Goal: Information Seeking & Learning: Compare options

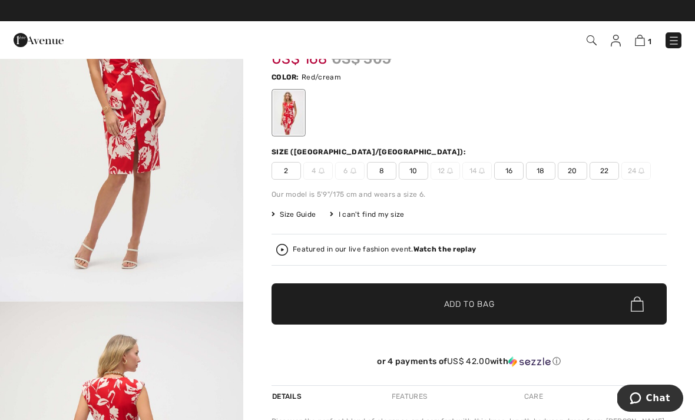
scroll to position [792, 0]
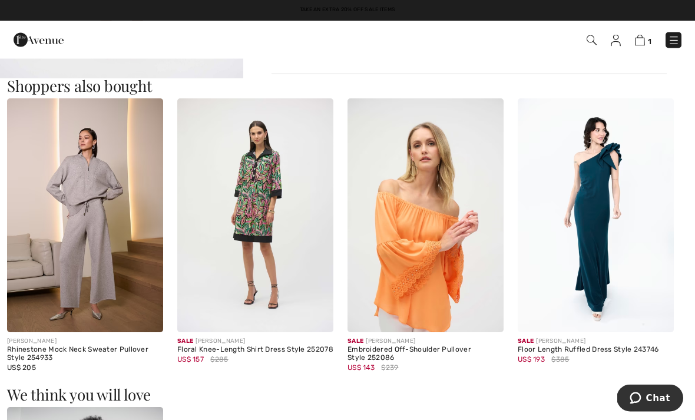
scroll to position [664, 0]
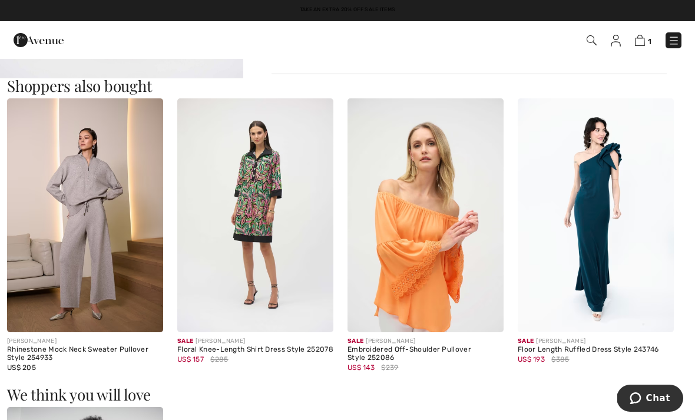
click at [403, 237] on img at bounding box center [425, 215] width 156 height 234
click at [408, 201] on img at bounding box center [425, 215] width 156 height 234
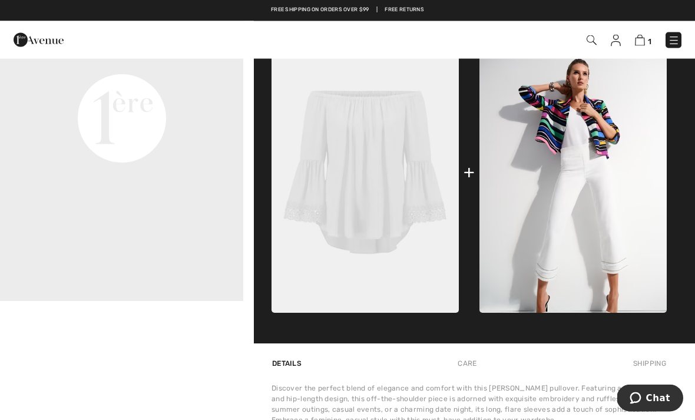
scroll to position [450, 0]
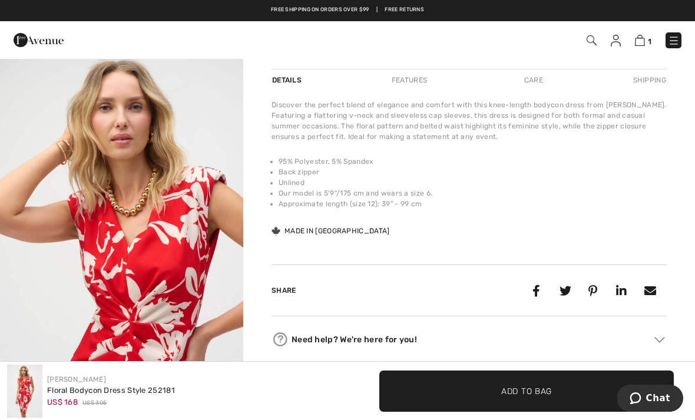
scroll to position [379, 0]
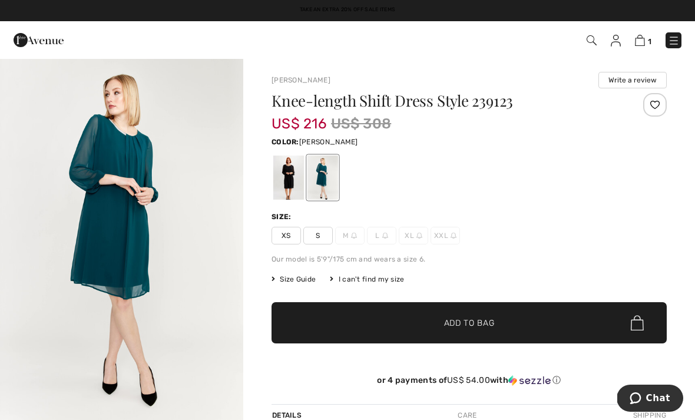
scroll to position [4, 0]
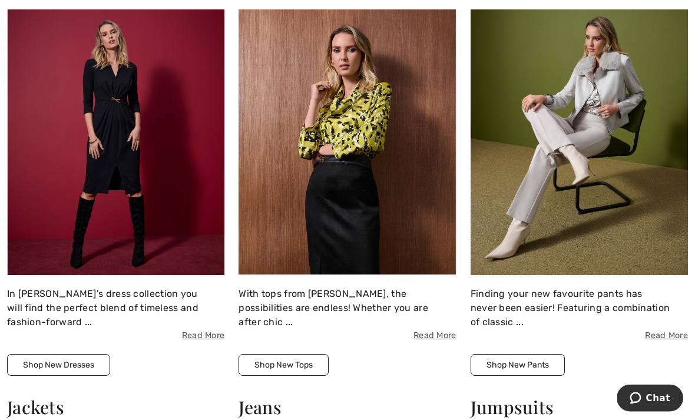
scroll to position [2083, 0]
click at [112, 141] on img at bounding box center [115, 142] width 217 height 266
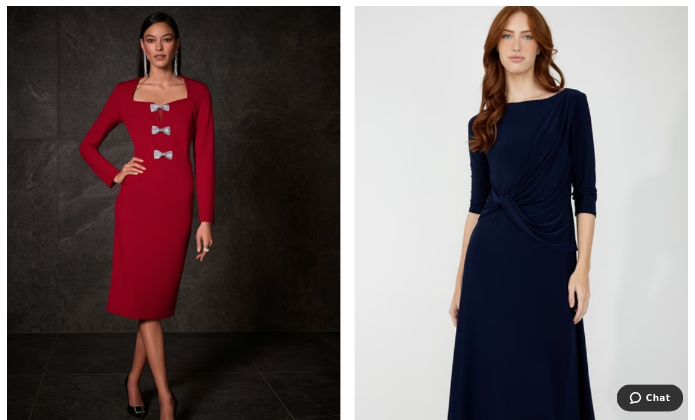
scroll to position [5931, 0]
click at [155, 202] on img at bounding box center [173, 232] width 333 height 500
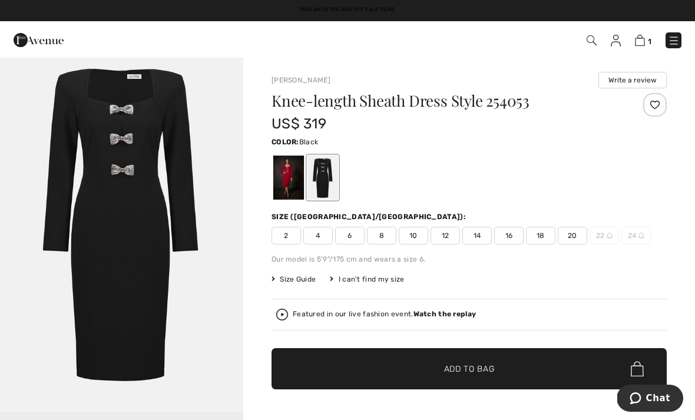
scroll to position [12, 0]
click at [286, 174] on div at bounding box center [288, 177] width 31 height 44
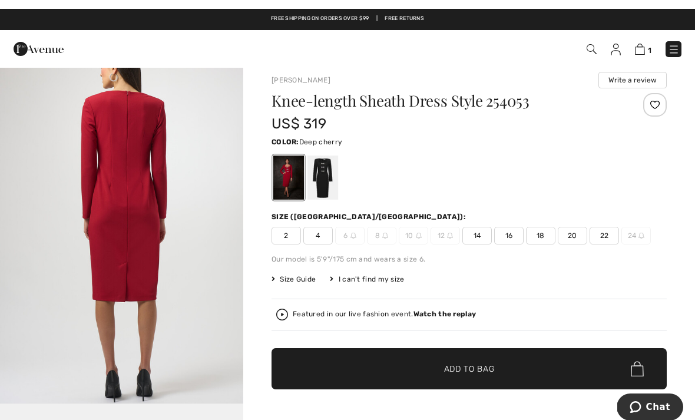
scroll to position [0, 0]
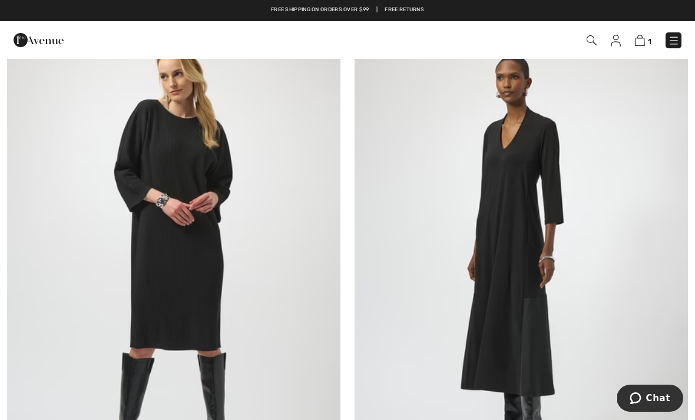
scroll to position [8827, 0]
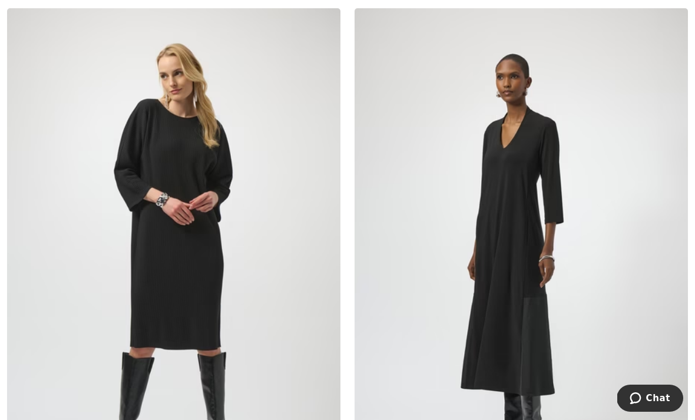
click at [175, 199] on img at bounding box center [173, 258] width 333 height 500
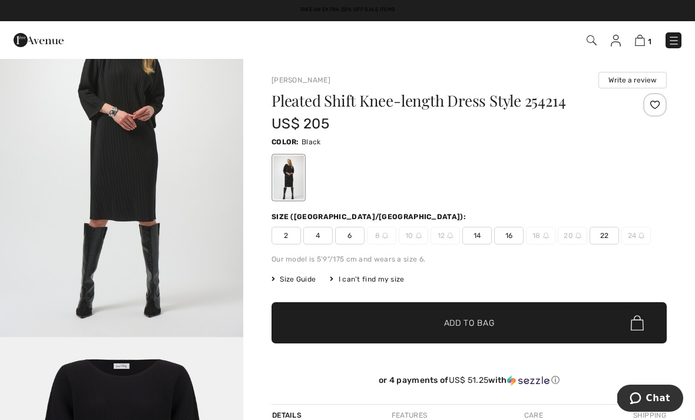
scroll to position [1583, 0]
click at [473, 235] on span "14" at bounding box center [476, 236] width 29 height 18
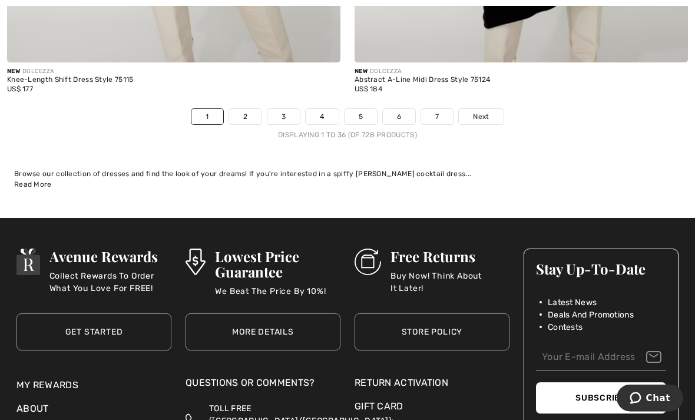
scroll to position [10365, 0]
click at [248, 110] on link "2" at bounding box center [245, 116] width 32 height 15
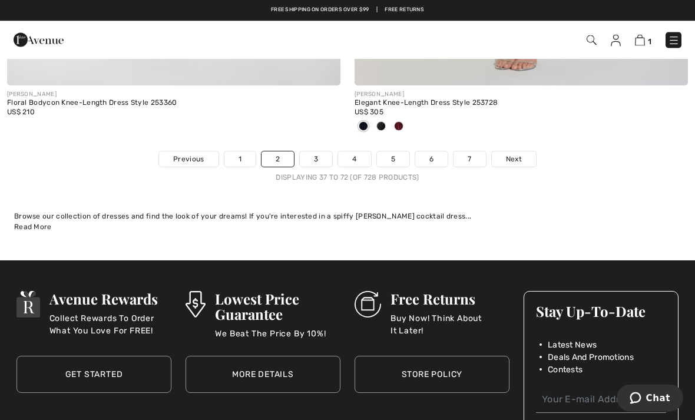
scroll to position [10262, 0]
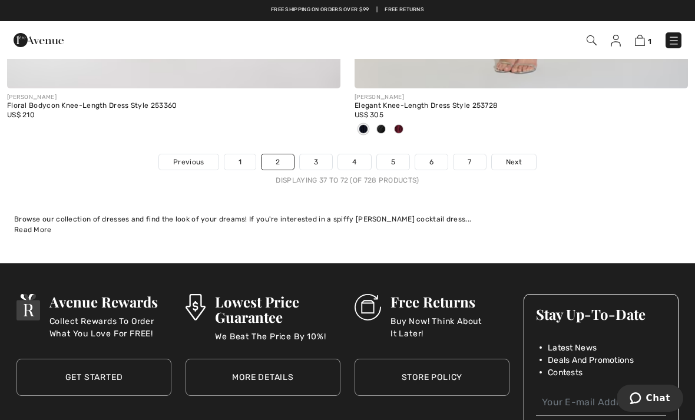
click at [318, 154] on link "3" at bounding box center [316, 161] width 32 height 15
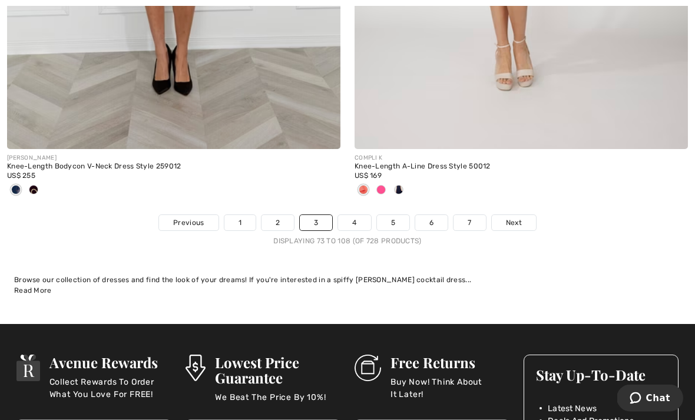
scroll to position [10201, 0]
click at [347, 220] on link "4" at bounding box center [354, 222] width 32 height 15
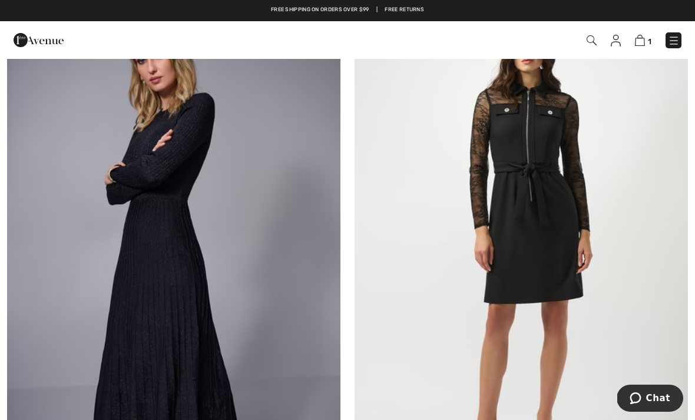
scroll to position [242, 0]
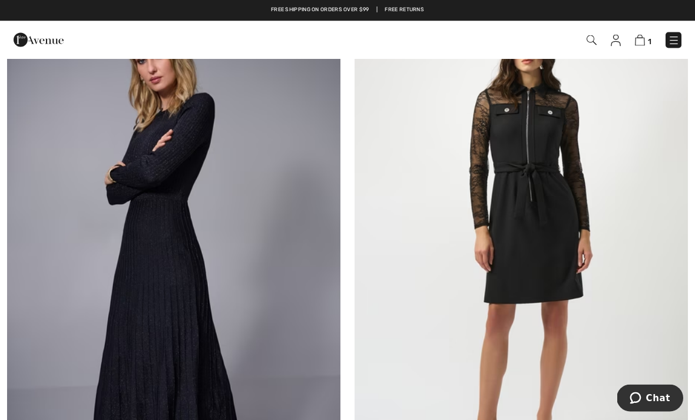
click at [161, 246] on img at bounding box center [173, 233] width 333 height 500
click at [161, 219] on img at bounding box center [173, 233] width 333 height 500
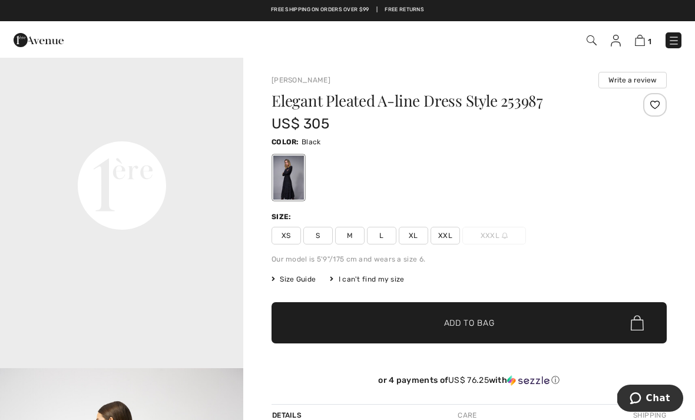
scroll to position [785, 0]
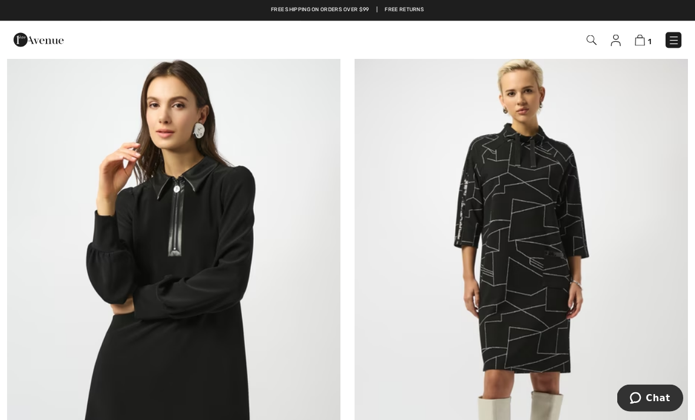
scroll to position [4186, 0]
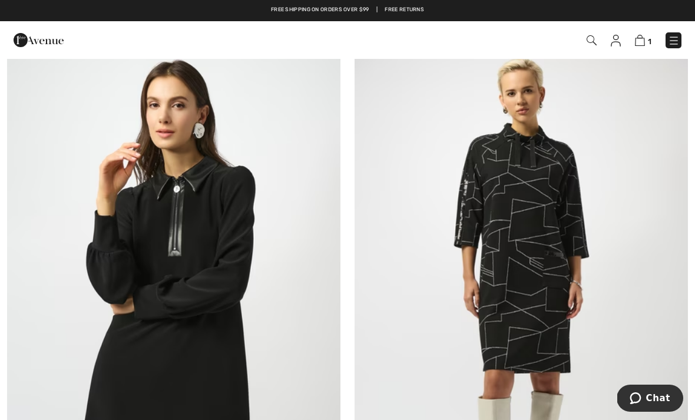
click at [496, 305] on img at bounding box center [520, 299] width 333 height 500
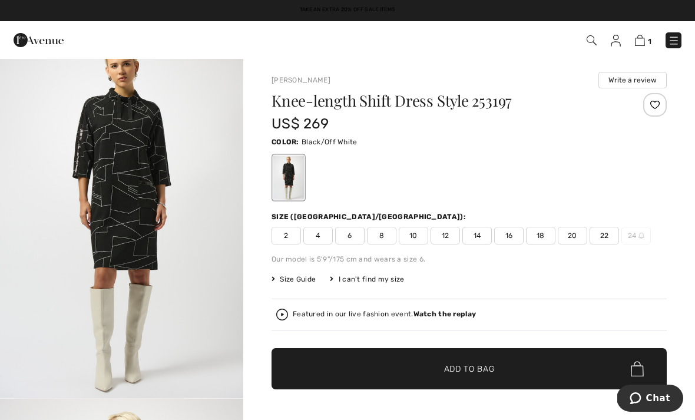
scroll to position [25, 0]
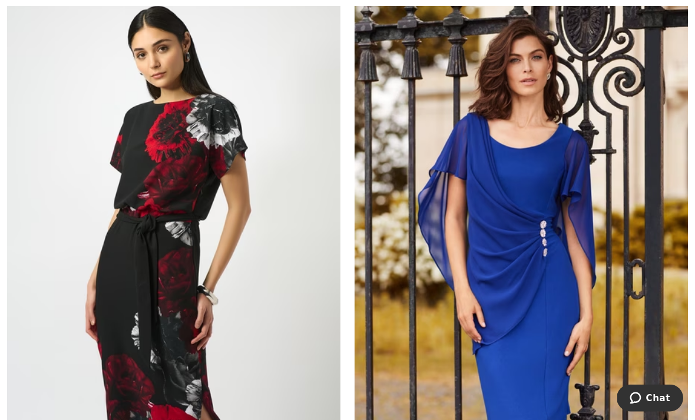
scroll to position [5363, 0]
click at [148, 205] on img at bounding box center [173, 234] width 333 height 500
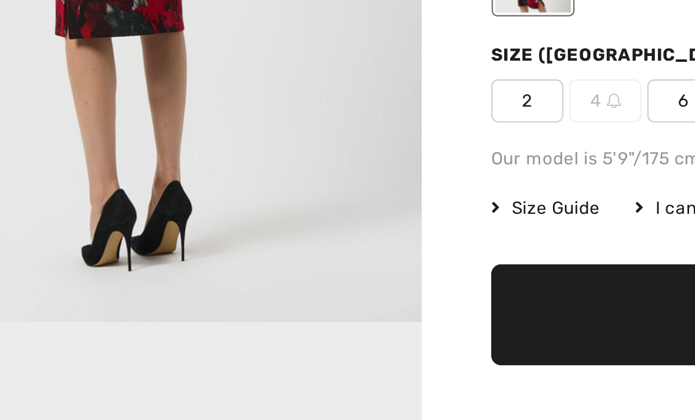
scroll to position [502, 0]
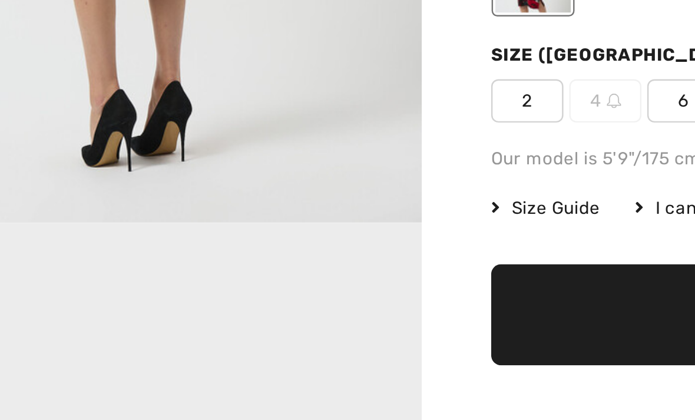
click at [16, 2] on img "2 / 4" at bounding box center [121, 103] width 243 height 364
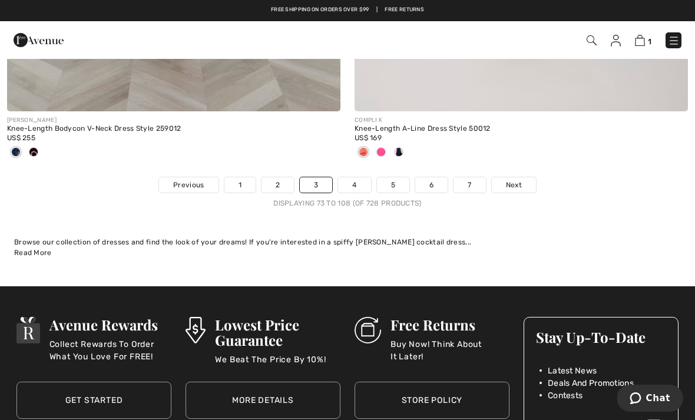
click at [349, 178] on link "4" at bounding box center [354, 184] width 32 height 15
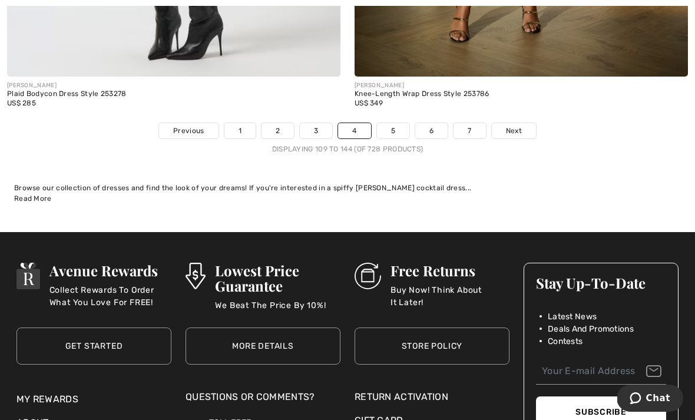
scroll to position [10367, 0]
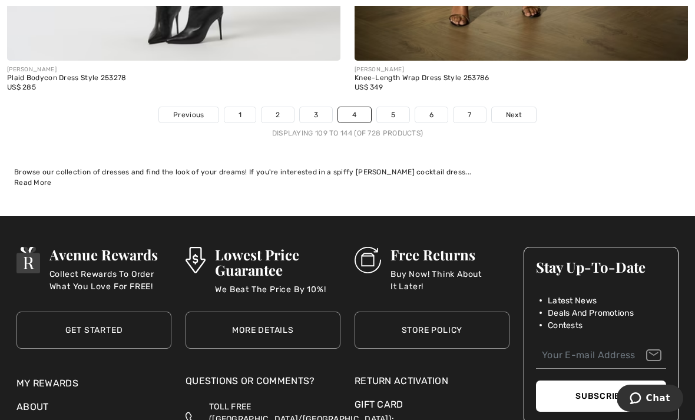
click at [395, 107] on link "5" at bounding box center [393, 114] width 32 height 15
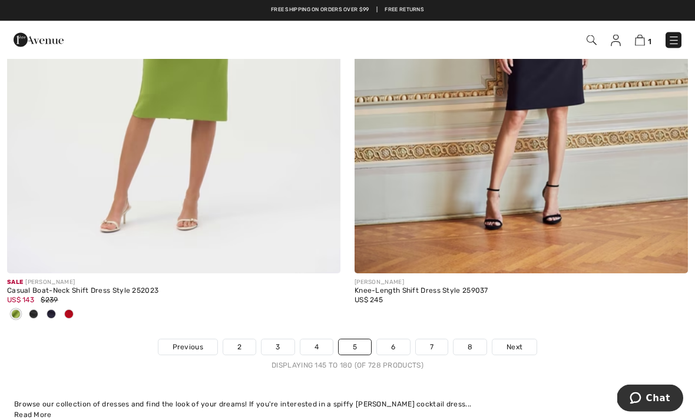
scroll to position [10034, 0]
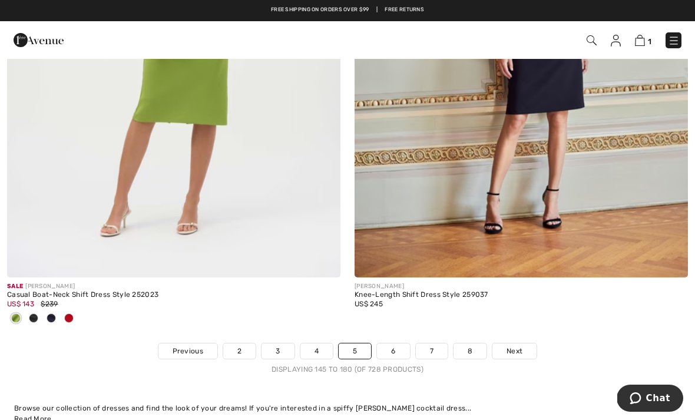
click at [393, 343] on link "6" at bounding box center [393, 350] width 32 height 15
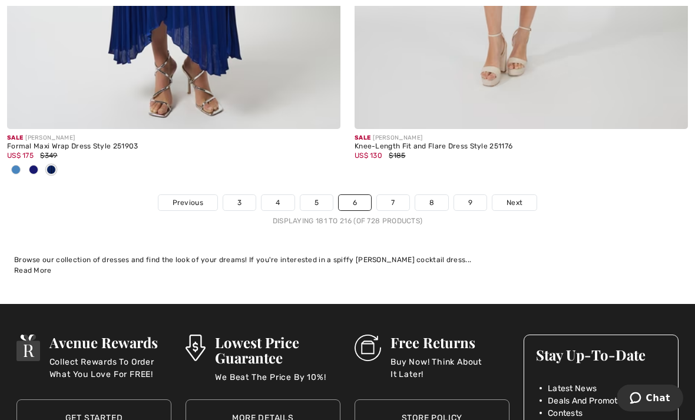
scroll to position [10318, 0]
click at [394, 199] on link "7" at bounding box center [393, 202] width 32 height 15
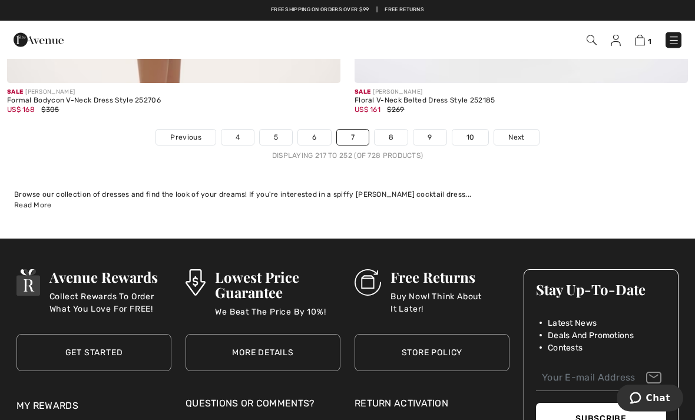
scroll to position [10341, 0]
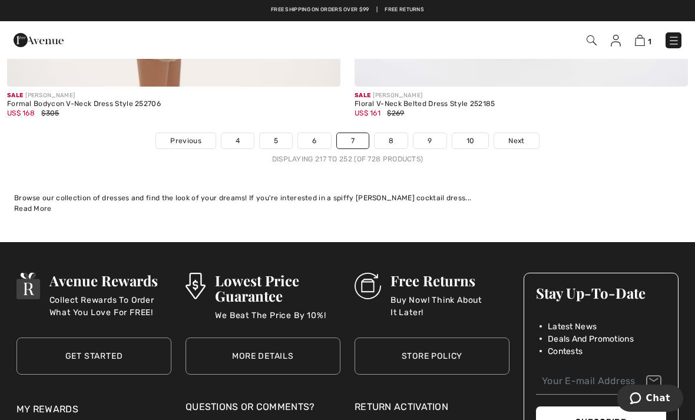
click at [389, 133] on link "8" at bounding box center [390, 140] width 33 height 15
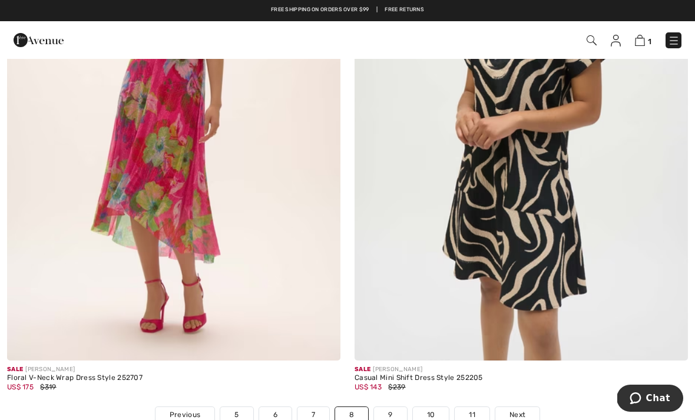
scroll to position [9954, 0]
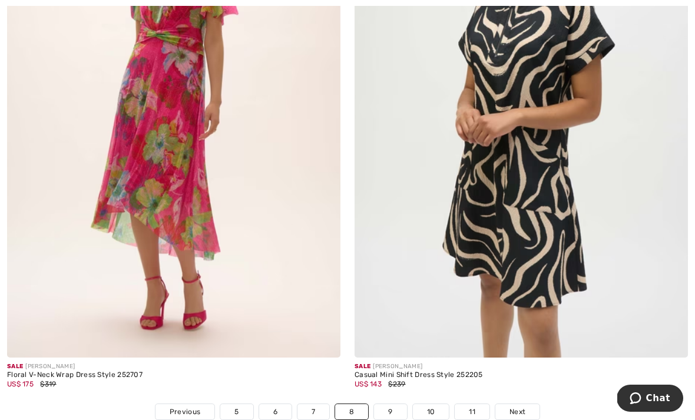
click at [392, 404] on link "9" at bounding box center [390, 411] width 32 height 15
click at [387, 405] on link "9" at bounding box center [390, 411] width 32 height 15
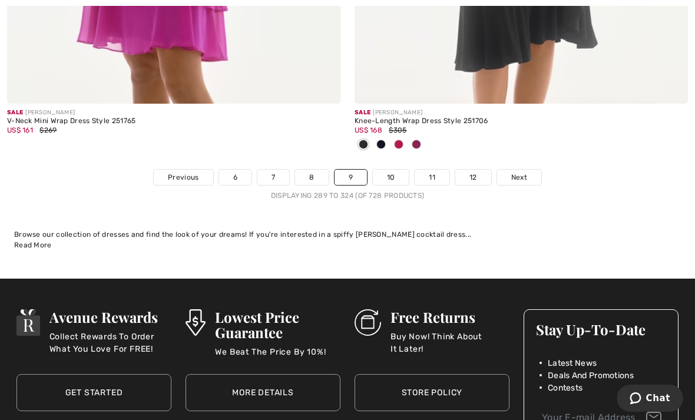
scroll to position [10249, 0]
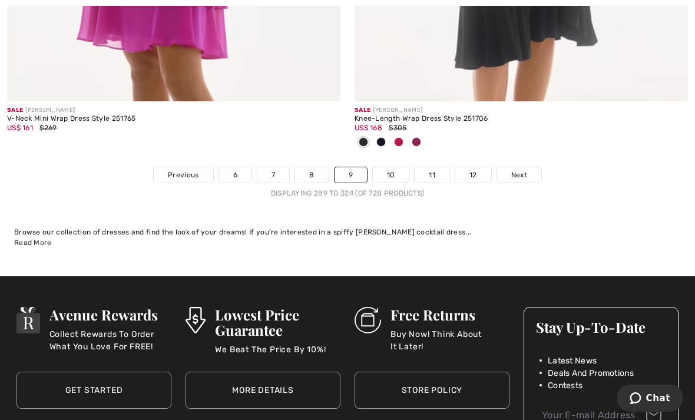
click at [396, 167] on link "10" at bounding box center [391, 174] width 37 height 15
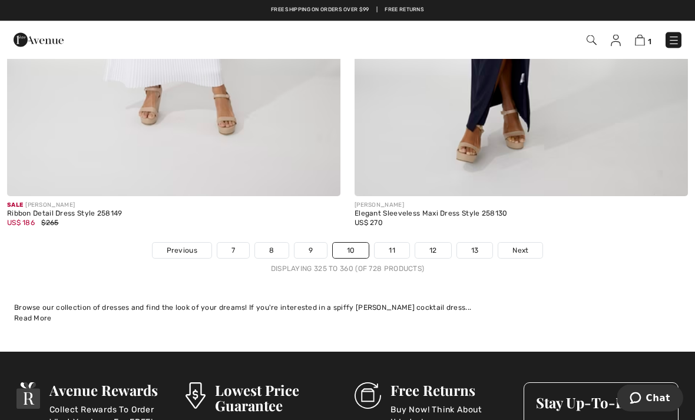
scroll to position [10152, 0]
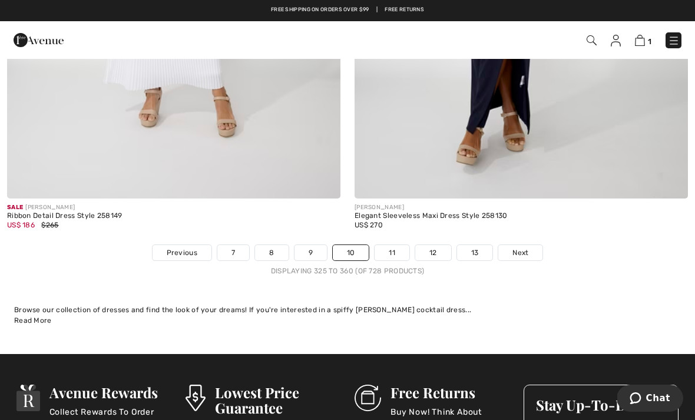
click at [395, 248] on link "11" at bounding box center [391, 252] width 35 height 15
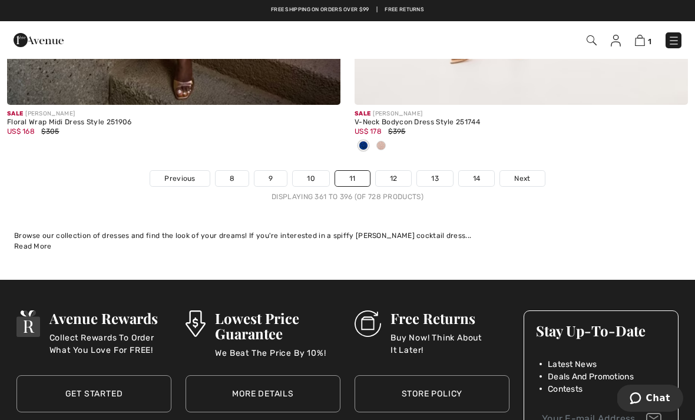
scroll to position [10321, 0]
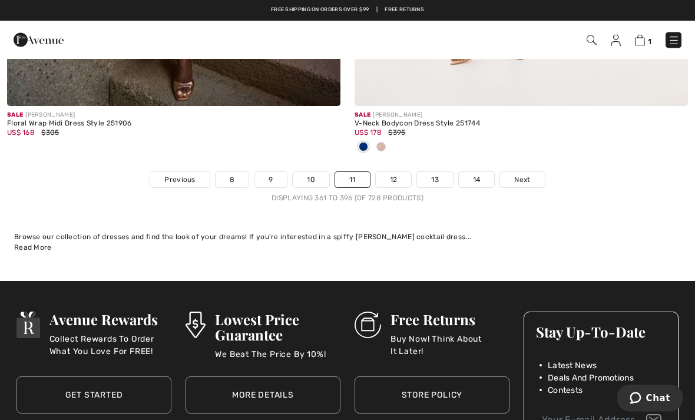
click at [393, 173] on link "12" at bounding box center [394, 180] width 36 height 15
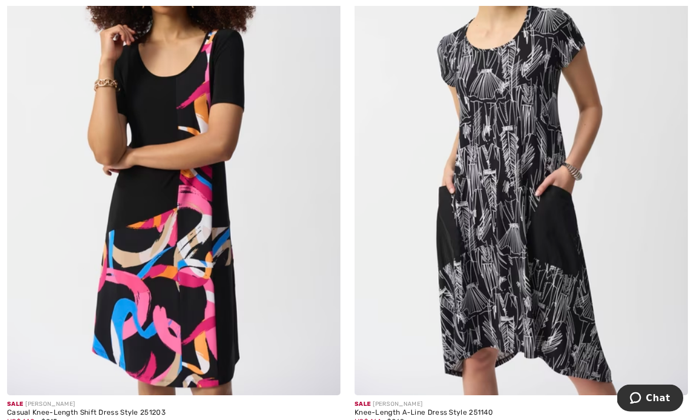
scroll to position [2008, 0]
click at [486, 207] on img at bounding box center [520, 145] width 333 height 500
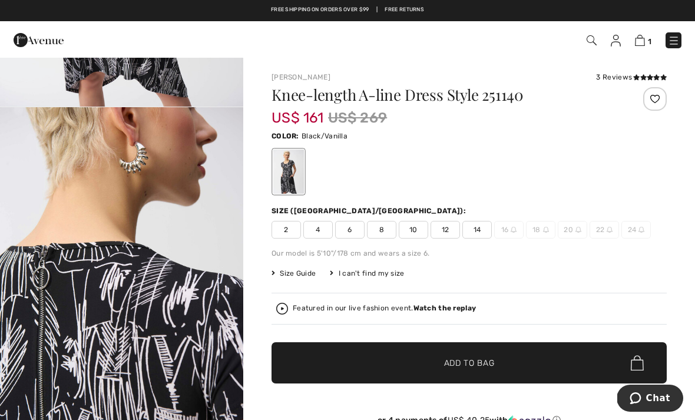
scroll to position [310, 0]
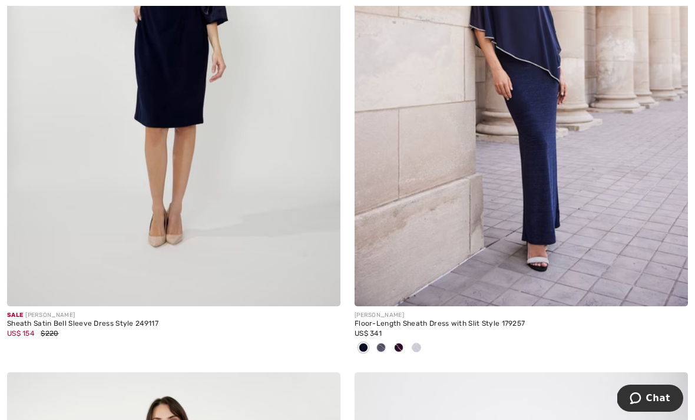
scroll to position [6070, 0]
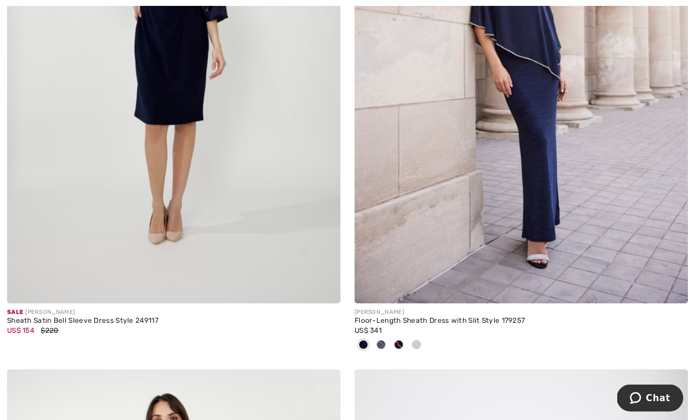
click at [153, 104] on img at bounding box center [173, 54] width 333 height 500
click at [158, 71] on img at bounding box center [173, 54] width 333 height 500
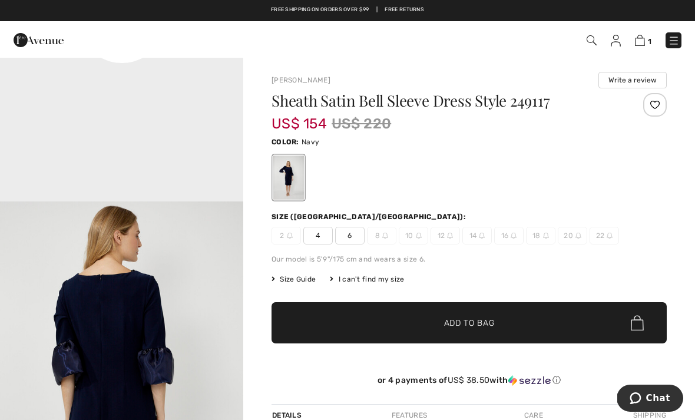
scroll to position [927, 0]
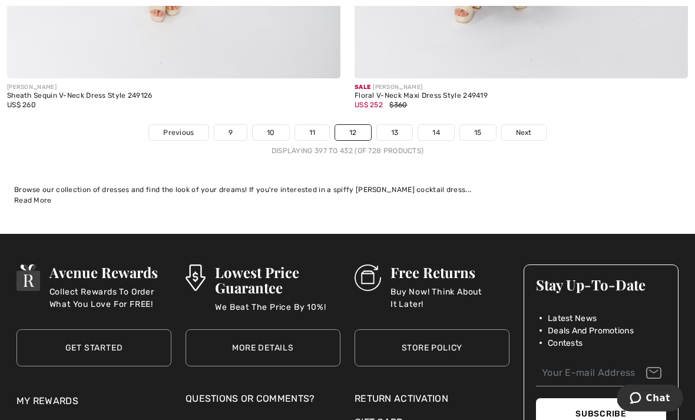
scroll to position [10311, 0]
click at [396, 125] on link "13" at bounding box center [395, 132] width 36 height 15
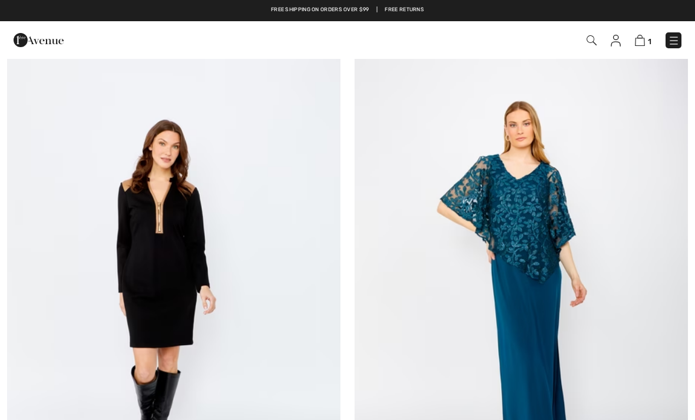
scroll to position [231, 0]
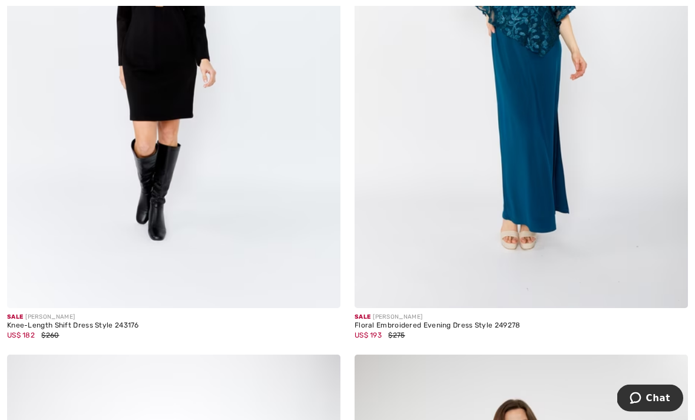
checkbox input "true"
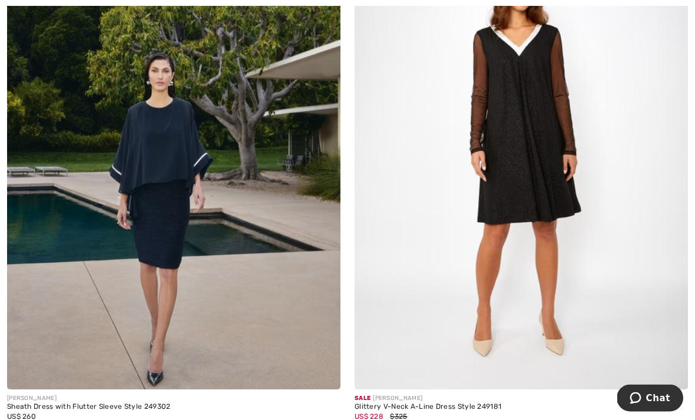
scroll to position [2579, 0]
click at [503, 145] on img at bounding box center [520, 139] width 333 height 500
click at [500, 105] on img at bounding box center [520, 139] width 333 height 500
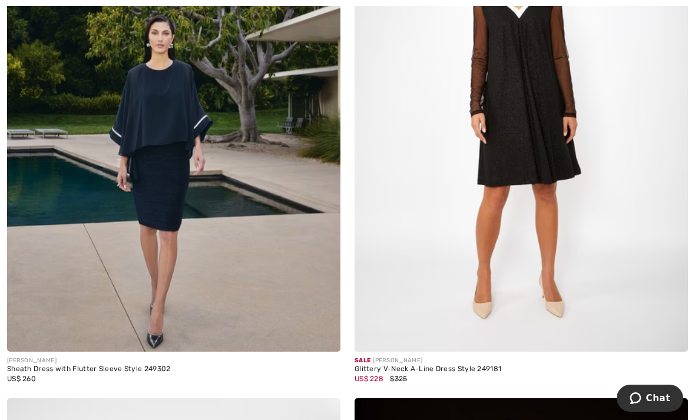
click at [490, 111] on img at bounding box center [520, 102] width 333 height 500
click at [514, 72] on img at bounding box center [520, 102] width 333 height 500
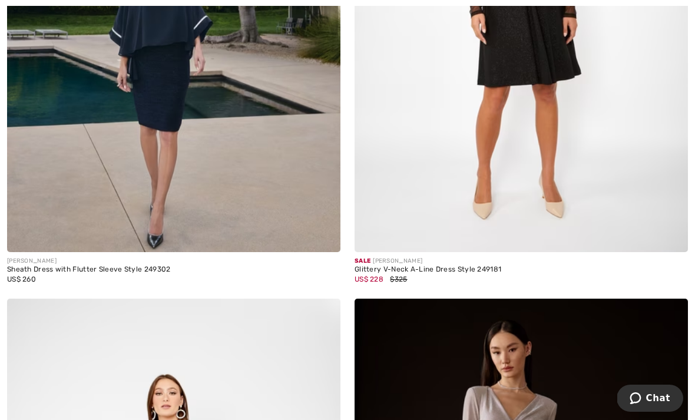
click at [486, 88] on img at bounding box center [520, 2] width 333 height 500
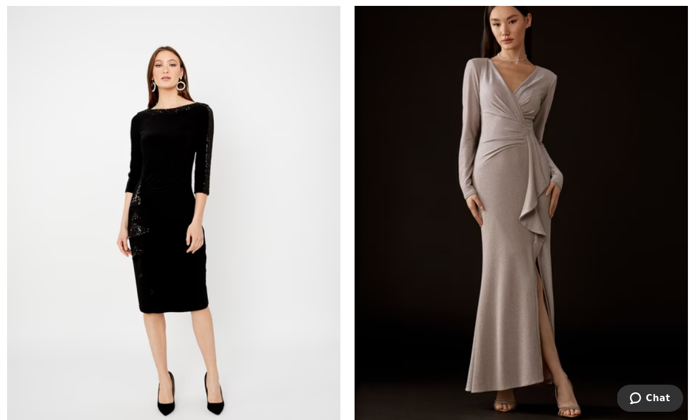
click at [161, 145] on img at bounding box center [173, 221] width 333 height 500
click at [152, 175] on img at bounding box center [173, 221] width 333 height 500
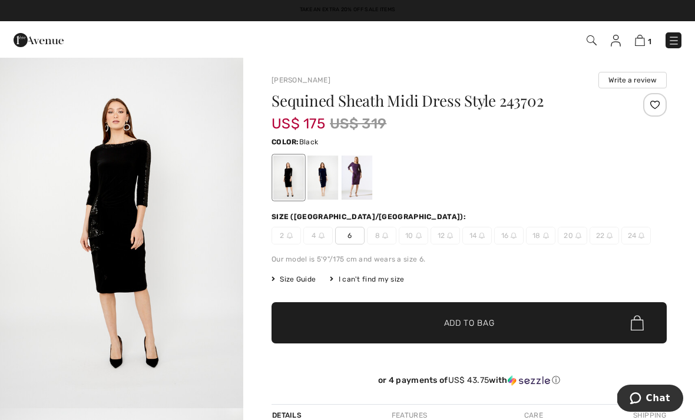
scroll to position [14, 0]
click at [312, 173] on div at bounding box center [322, 177] width 31 height 44
click at [353, 178] on div at bounding box center [357, 177] width 31 height 44
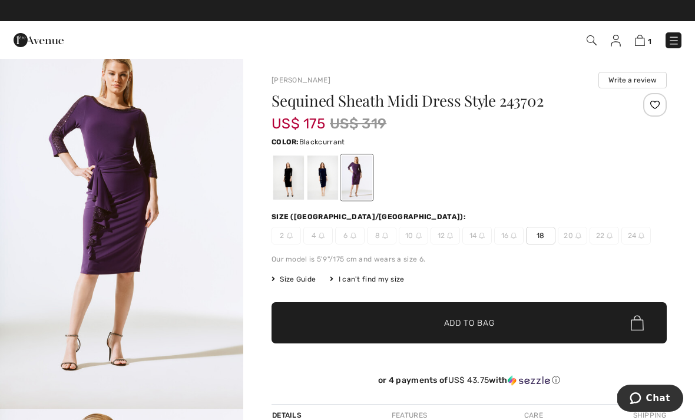
scroll to position [0, 0]
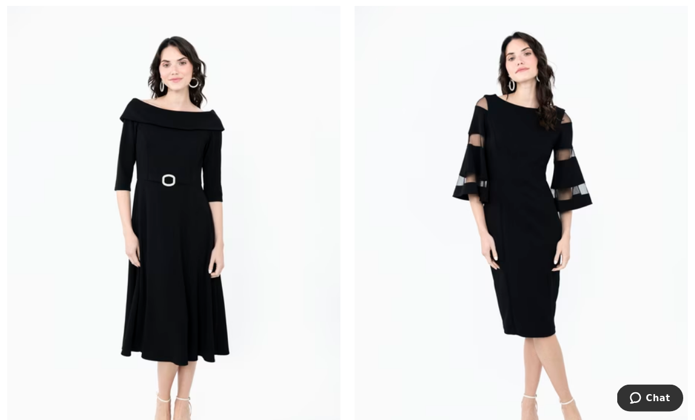
scroll to position [7753, 0]
click at [515, 247] on img at bounding box center [520, 239] width 333 height 500
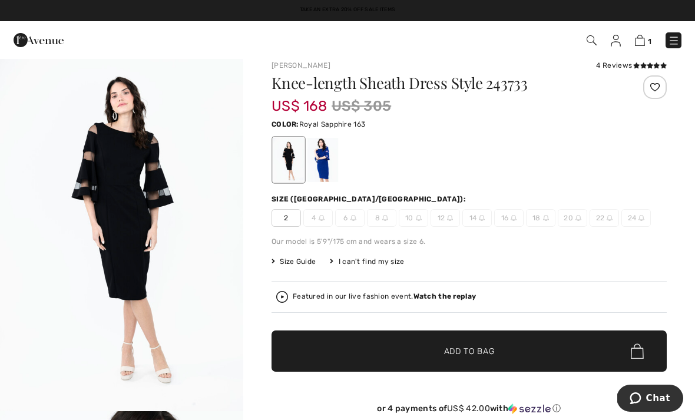
click at [325, 167] on div at bounding box center [322, 160] width 31 height 44
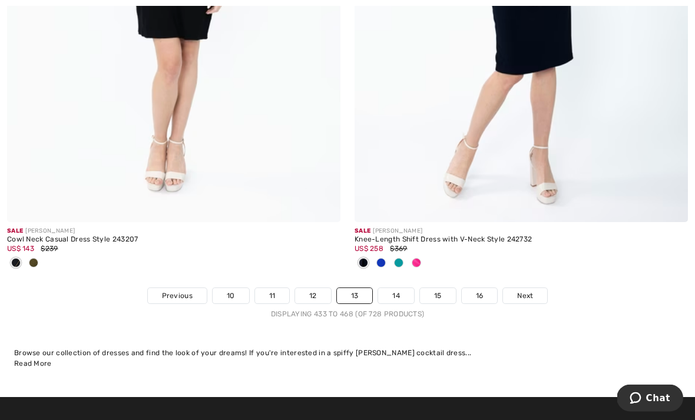
scroll to position [10285, 0]
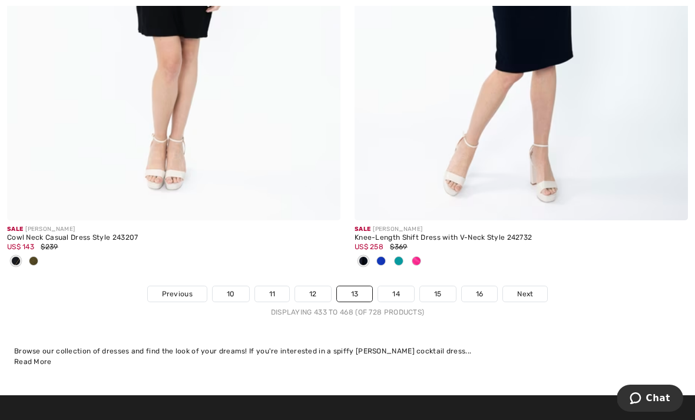
click at [395, 289] on link "14" at bounding box center [396, 293] width 36 height 15
click at [396, 286] on link "14" at bounding box center [396, 293] width 36 height 15
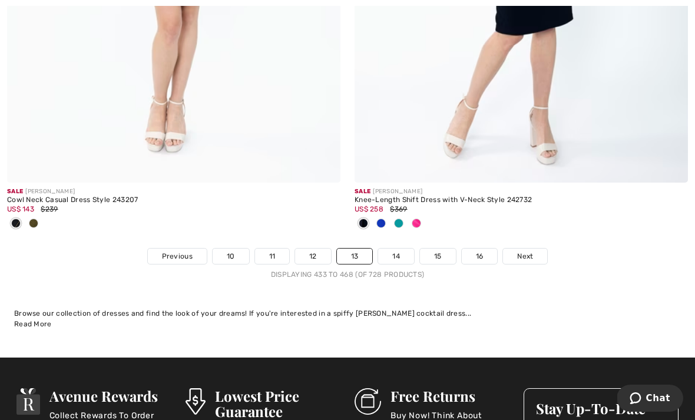
click at [389, 252] on link "14" at bounding box center [396, 255] width 36 height 15
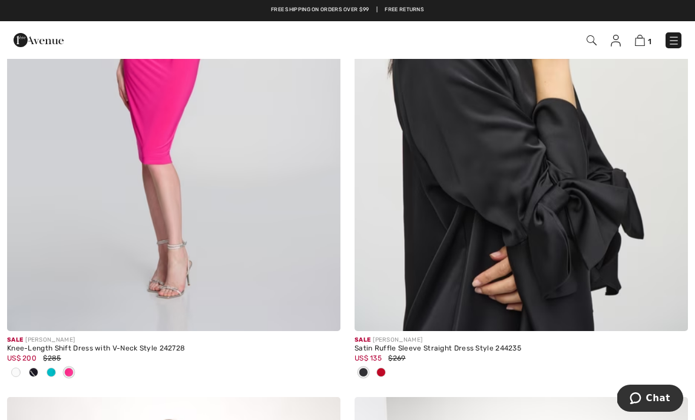
scroll to position [373, 0]
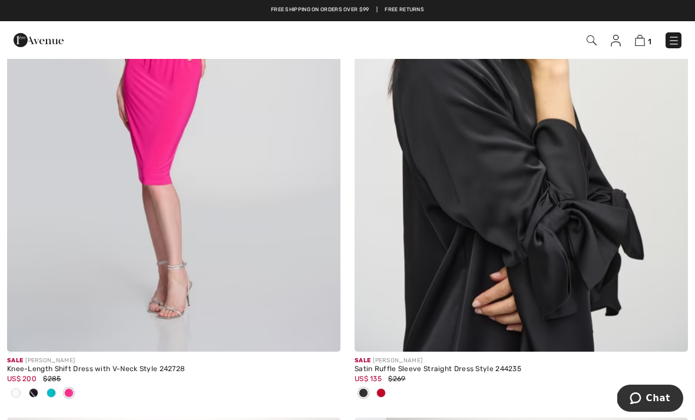
click at [486, 203] on img at bounding box center [520, 102] width 333 height 500
click at [403, 328] on img at bounding box center [520, 102] width 333 height 500
click at [419, 350] on img at bounding box center [520, 102] width 333 height 500
click at [430, 372] on div "Satin Ruffle Sleeve Straight Dress Style 244235" at bounding box center [520, 369] width 333 height 8
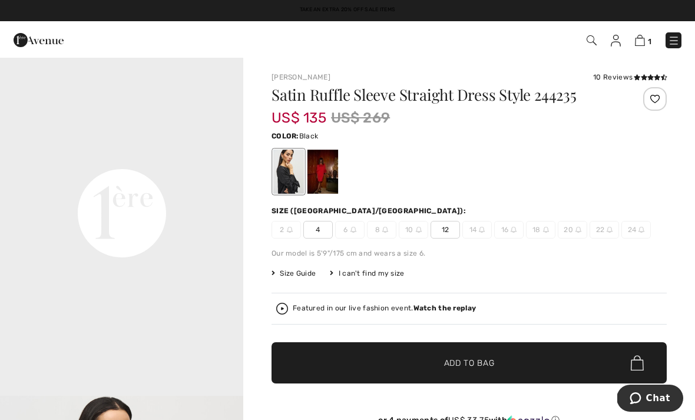
scroll to position [755, 0]
click at [322, 173] on div at bounding box center [322, 172] width 31 height 44
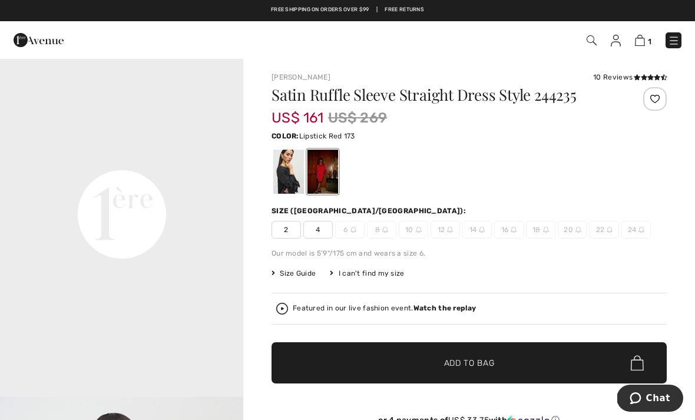
scroll to position [0, 0]
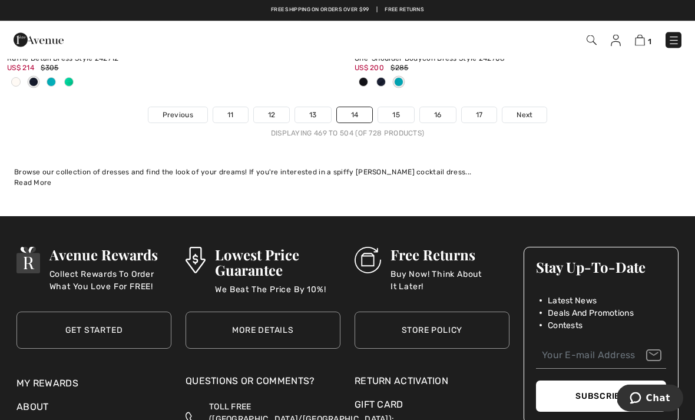
scroll to position [10305, 0]
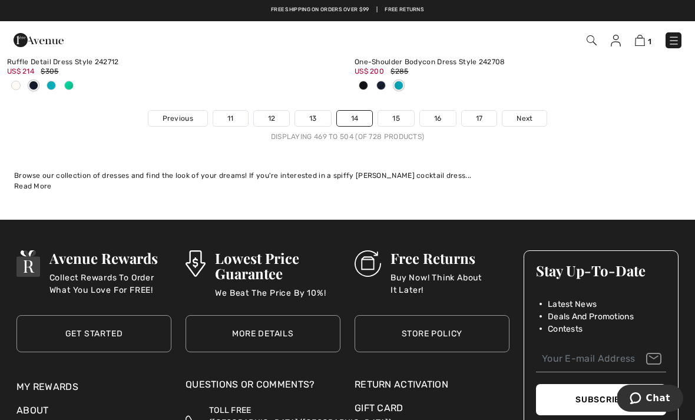
click at [397, 115] on link "15" at bounding box center [396, 118] width 36 height 15
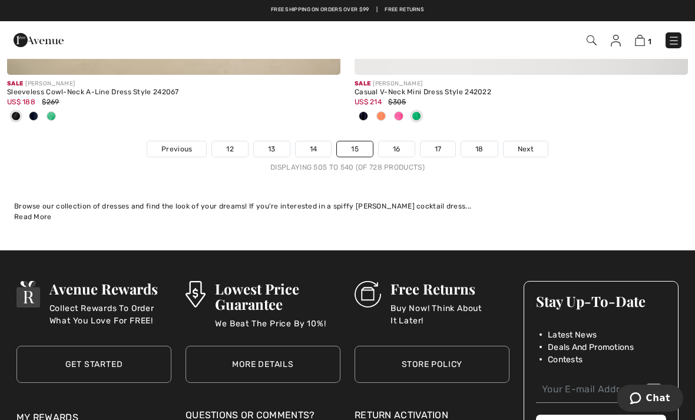
scroll to position [10309, 0]
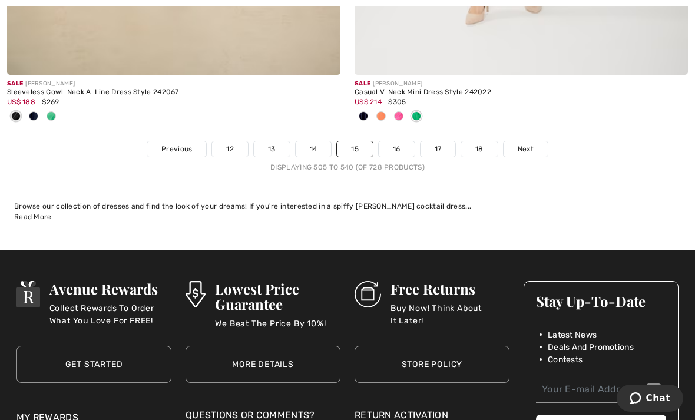
click at [395, 141] on link "16" at bounding box center [397, 148] width 36 height 15
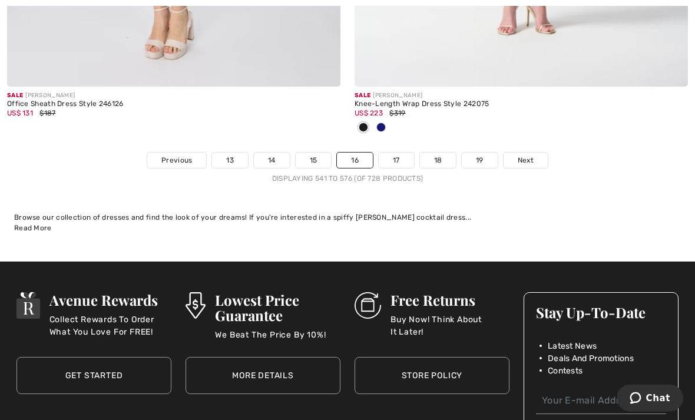
scroll to position [10403, 0]
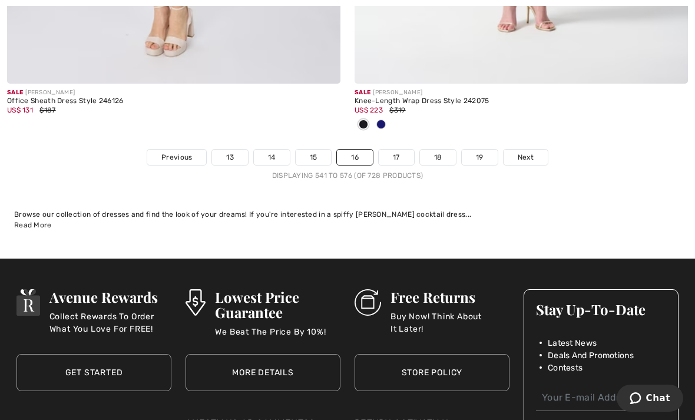
click at [395, 150] on link "17" at bounding box center [396, 157] width 35 height 15
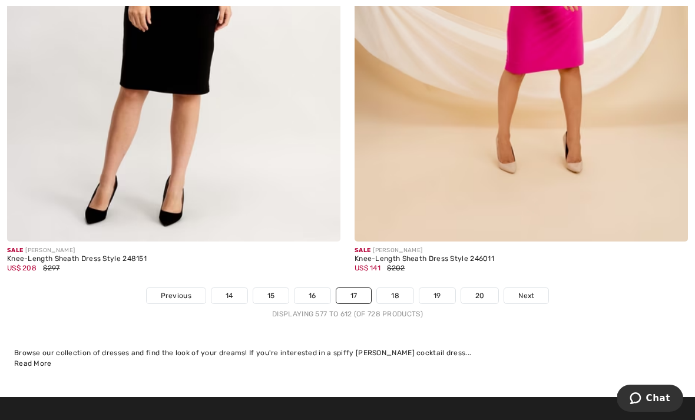
scroll to position [10234, 0]
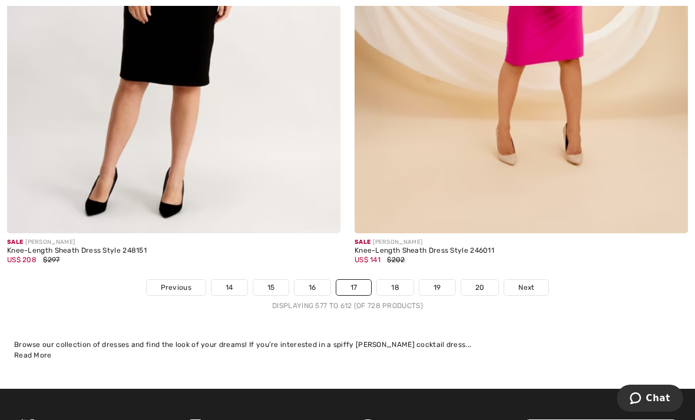
click at [395, 283] on link "18" at bounding box center [395, 287] width 37 height 15
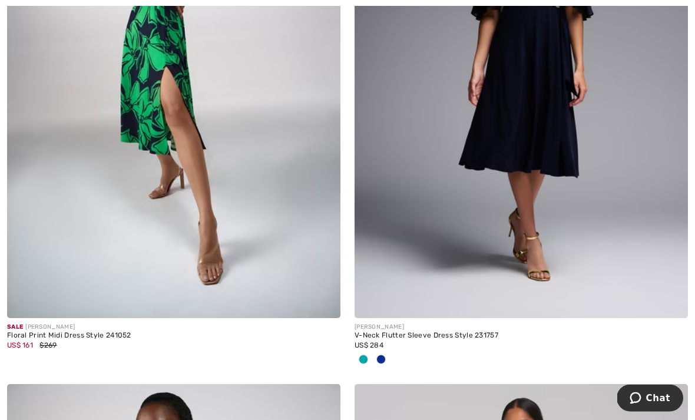
scroll to position [8412, 0]
click at [147, 93] on img at bounding box center [173, 68] width 333 height 500
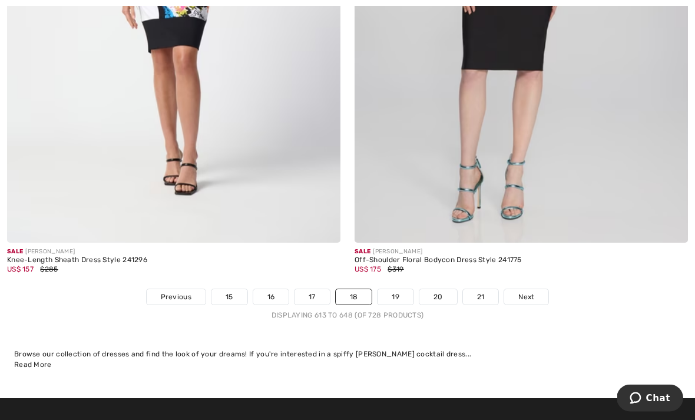
scroll to position [10166, 0]
click at [393, 295] on link "19" at bounding box center [395, 296] width 36 height 15
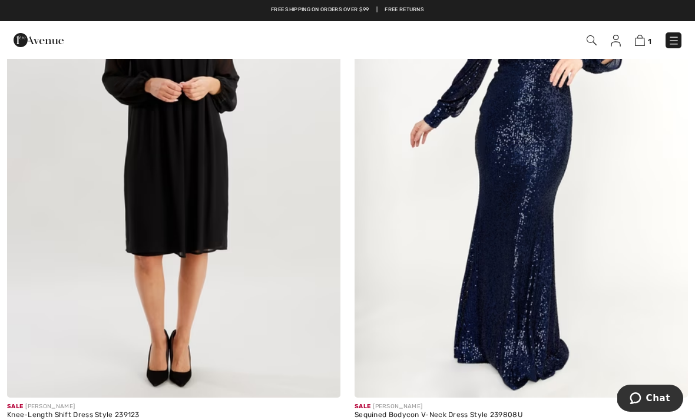
scroll to position [326, 0]
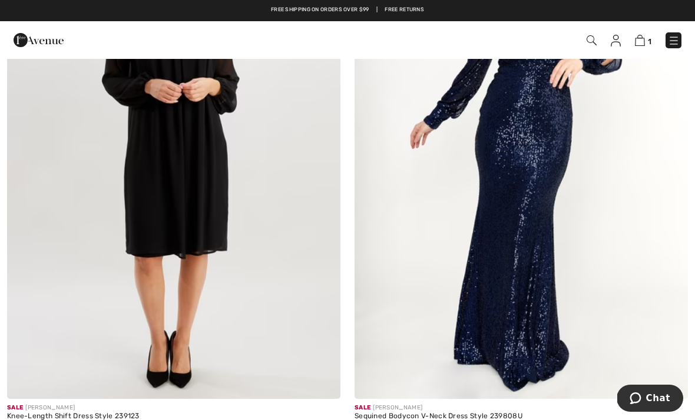
click at [157, 150] on img at bounding box center [173, 149] width 333 height 500
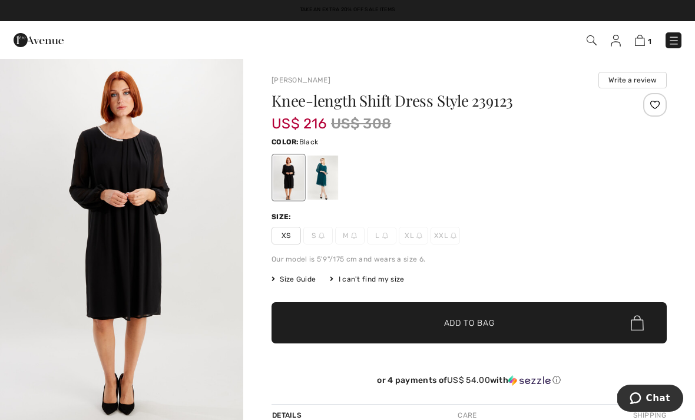
click at [323, 179] on div at bounding box center [322, 177] width 31 height 44
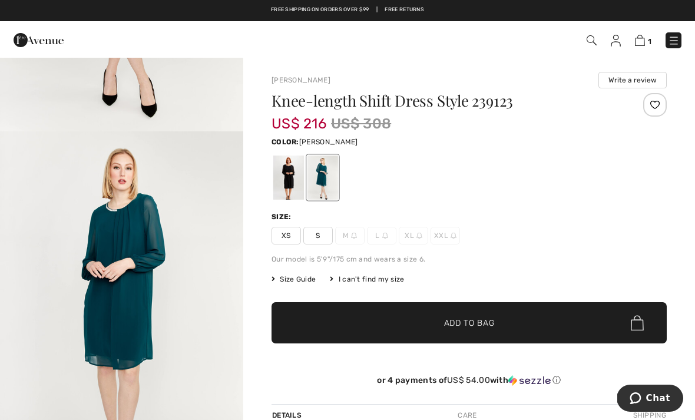
scroll to position [294, 0]
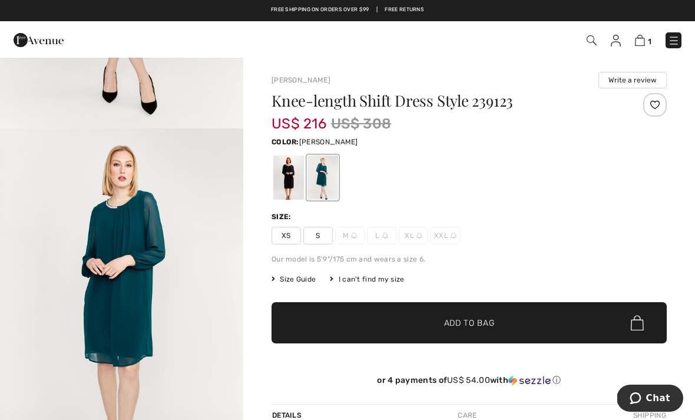
click at [100, 259] on img "2 / 5" at bounding box center [121, 310] width 243 height 365
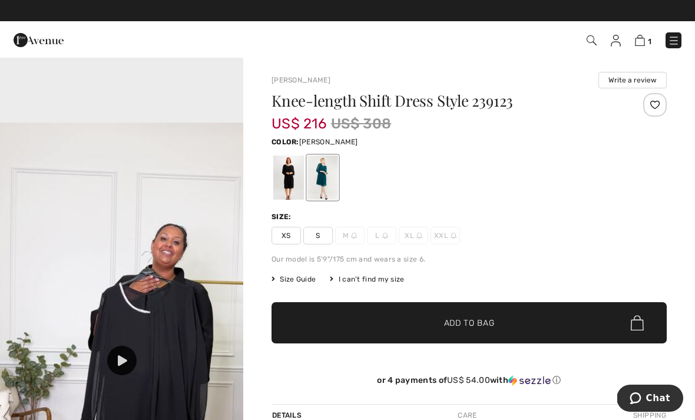
scroll to position [1019, 0]
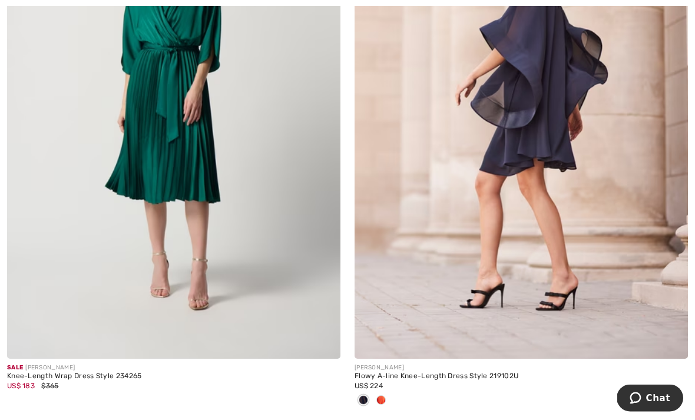
scroll to position [933, 0]
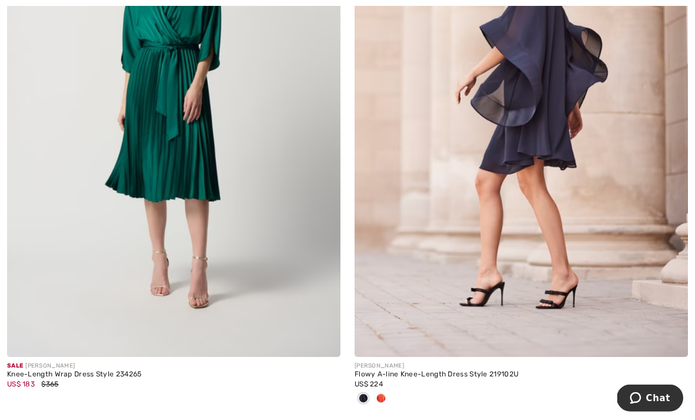
click at [534, 109] on img at bounding box center [520, 108] width 333 height 500
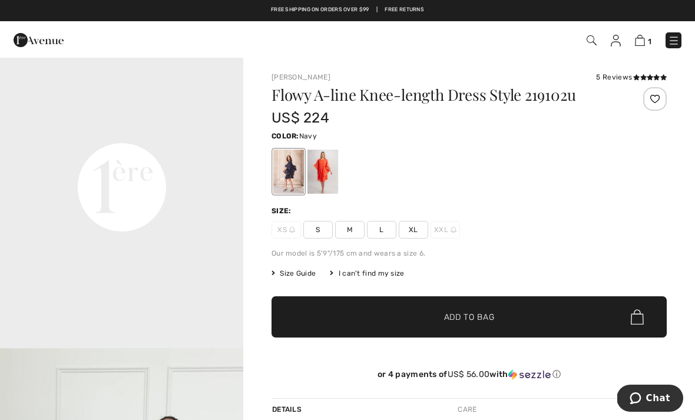
scroll to position [783, 0]
click at [317, 167] on div at bounding box center [322, 172] width 31 height 44
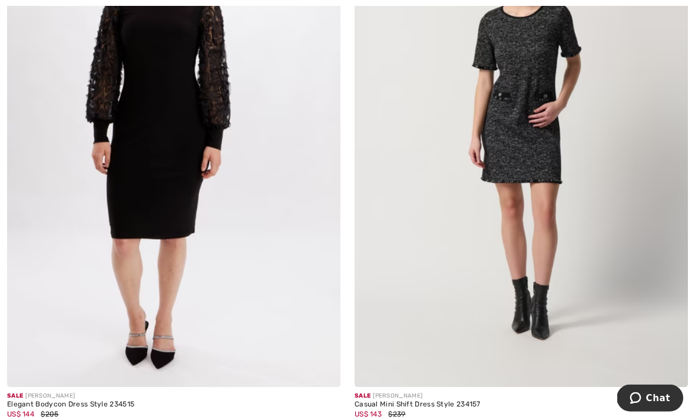
scroll to position [2601, 0]
click at [104, 409] on div "US$ 144 $205" at bounding box center [173, 414] width 333 height 11
click at [58, 405] on div "Elegant Bodycon Dress Style 234515" at bounding box center [173, 404] width 333 height 8
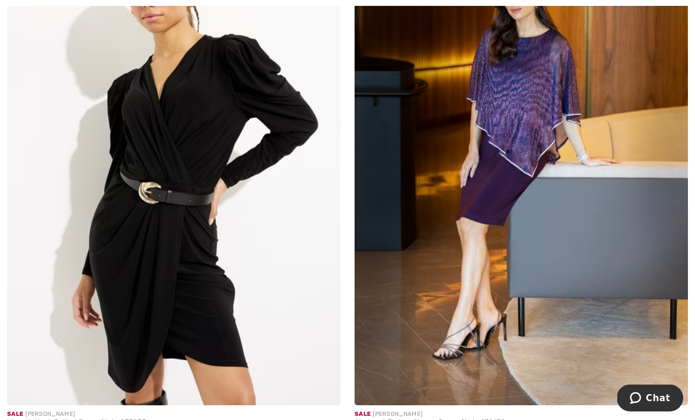
scroll to position [8930, 0]
click at [529, 120] on img at bounding box center [520, 155] width 333 height 500
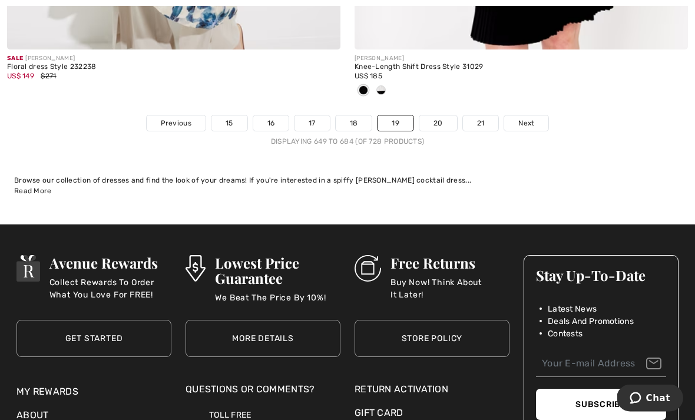
scroll to position [10414, 0]
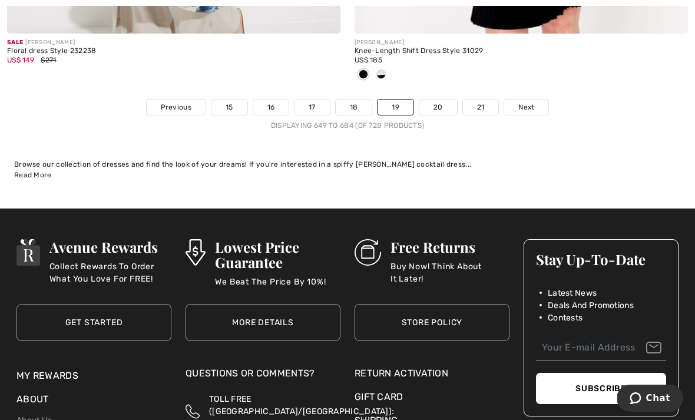
click at [433, 100] on link "20" at bounding box center [438, 107] width 38 height 15
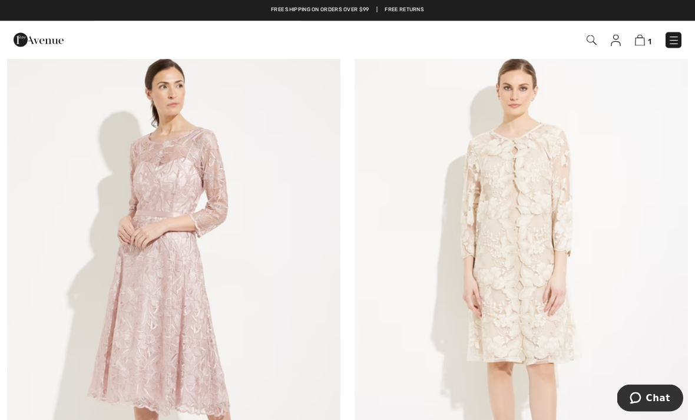
scroll to position [7060, 0]
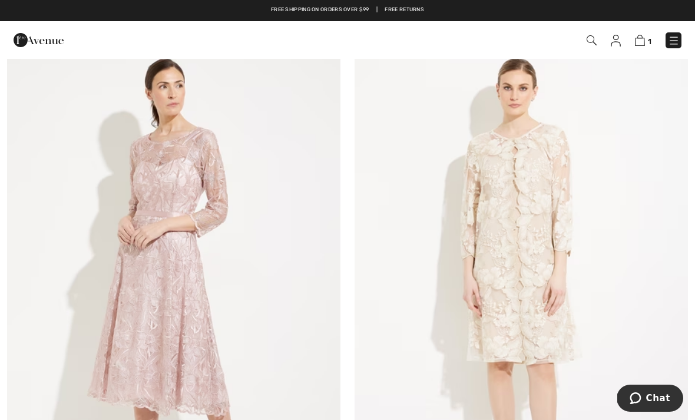
click at [484, 244] on img at bounding box center [520, 289] width 333 height 500
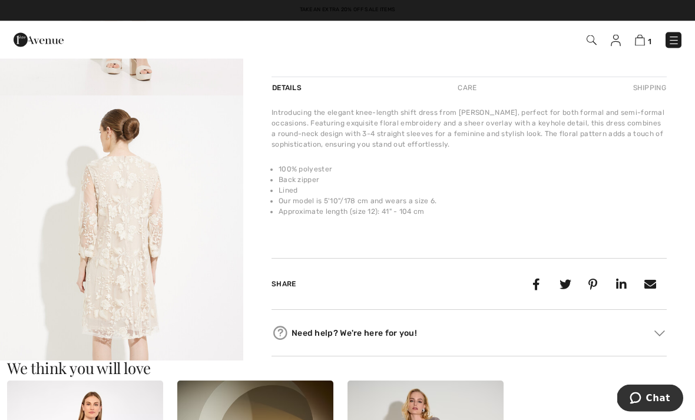
scroll to position [324, 0]
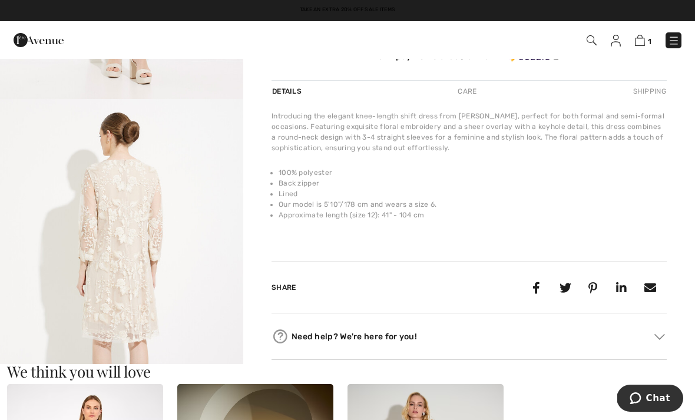
click at [105, 256] on img "2 / 5" at bounding box center [121, 281] width 243 height 365
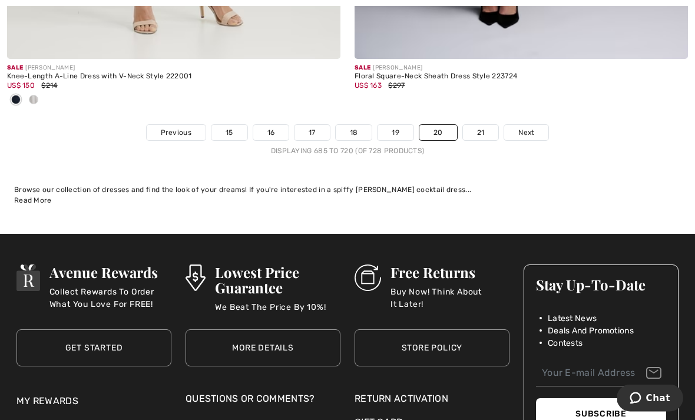
scroll to position [10291, 0]
click at [479, 125] on link "21" at bounding box center [481, 132] width 36 height 15
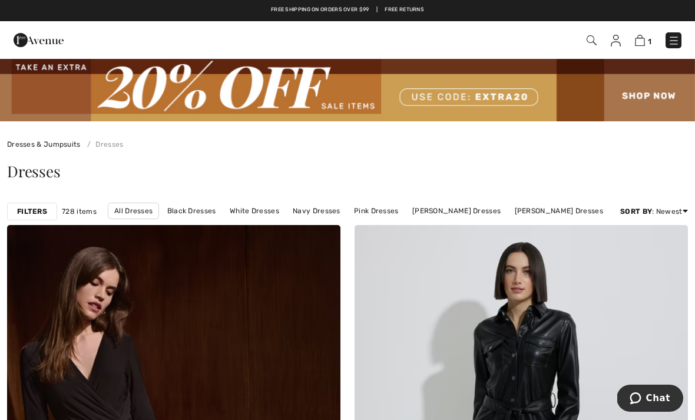
checkbox input "true"
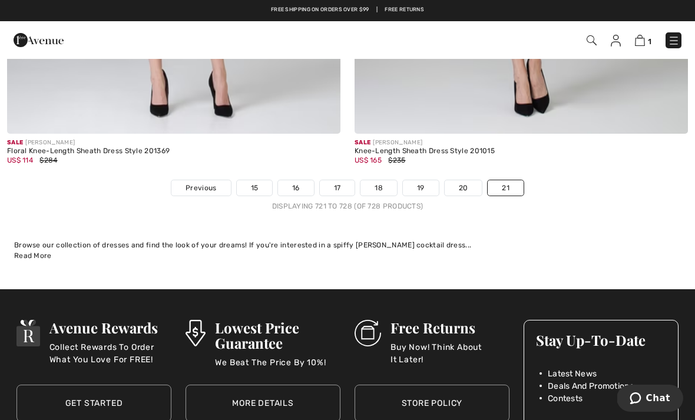
scroll to position [2288, 0]
